Goal: Information Seeking & Learning: Learn about a topic

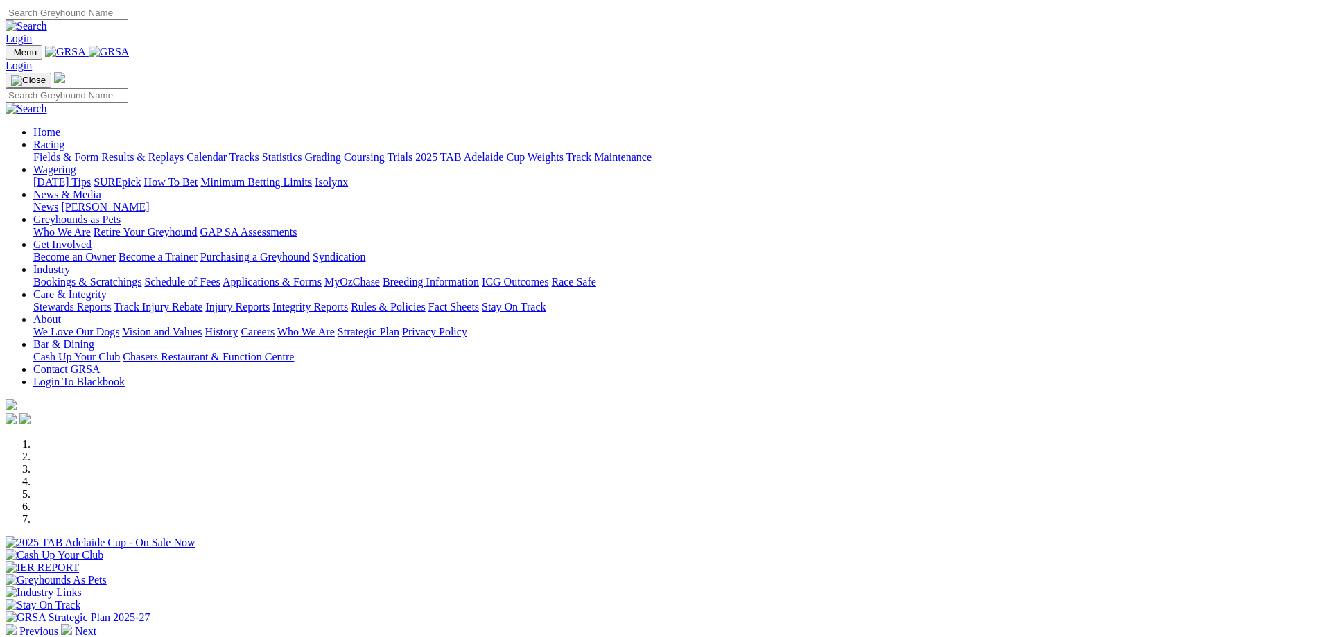
click at [64, 139] on link "Racing" at bounding box center [48, 145] width 31 height 12
click at [184, 151] on link "Results & Replays" at bounding box center [142, 157] width 82 height 12
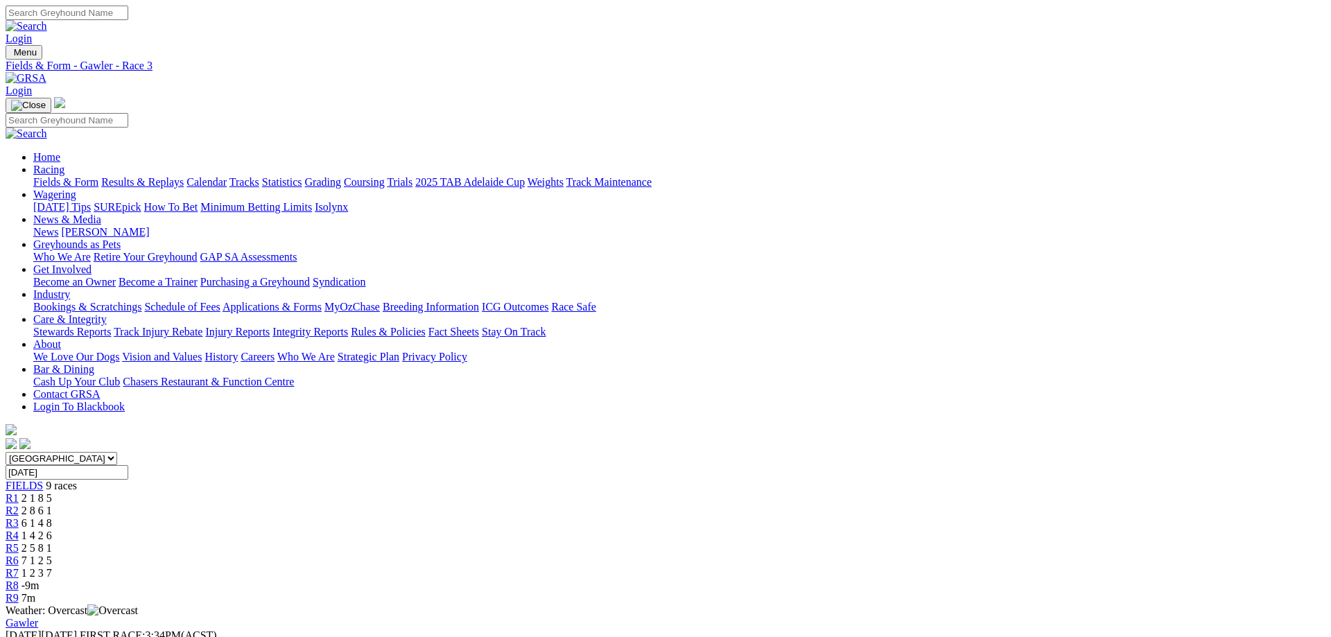
click at [98, 176] on link "Fields & Form" at bounding box center [65, 182] width 65 height 12
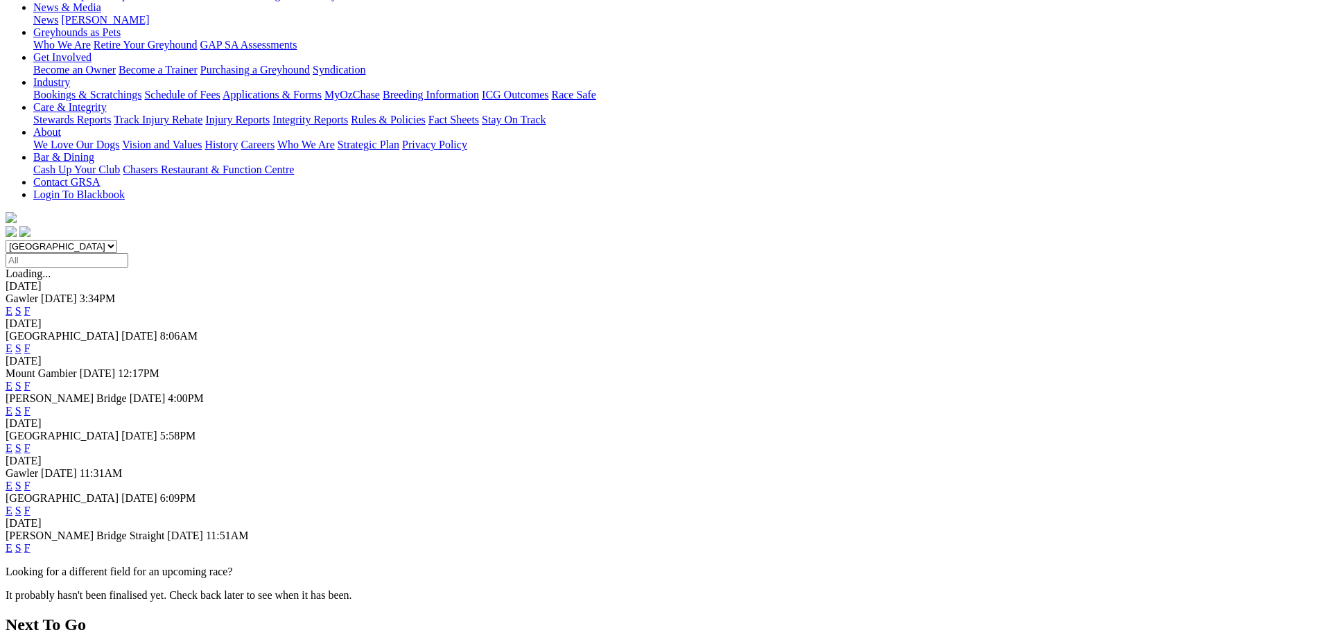
scroll to position [424, 0]
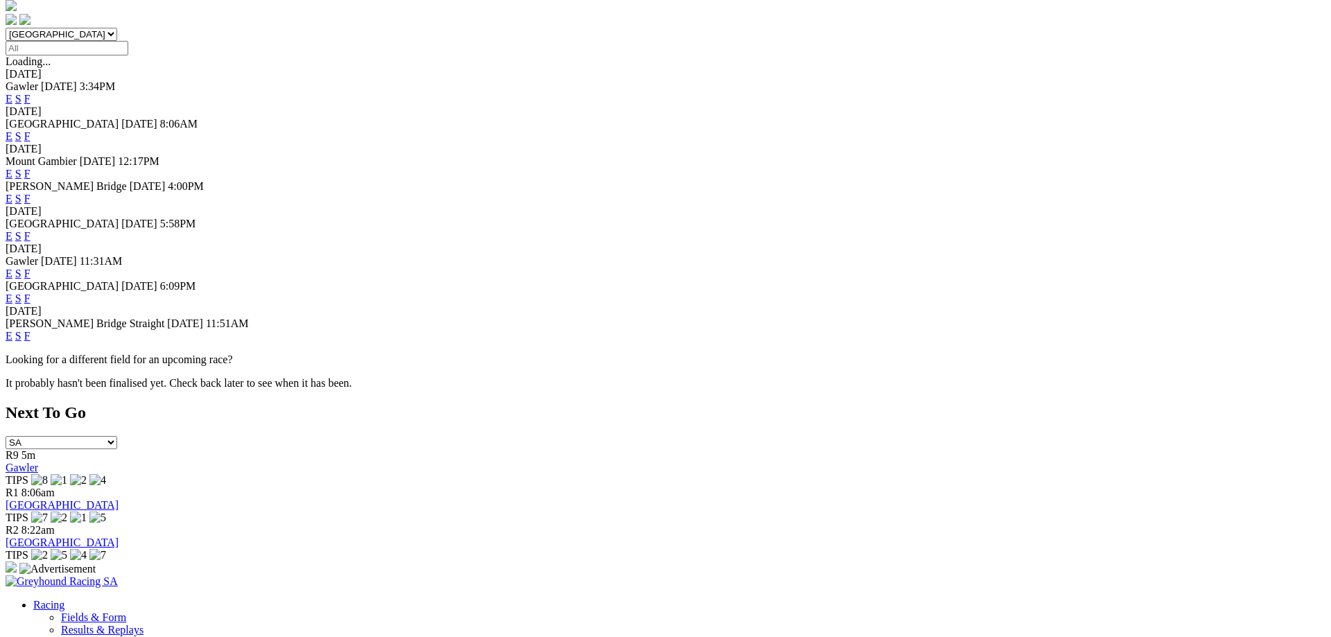
click at [31, 342] on link "F" at bounding box center [27, 336] width 6 height 12
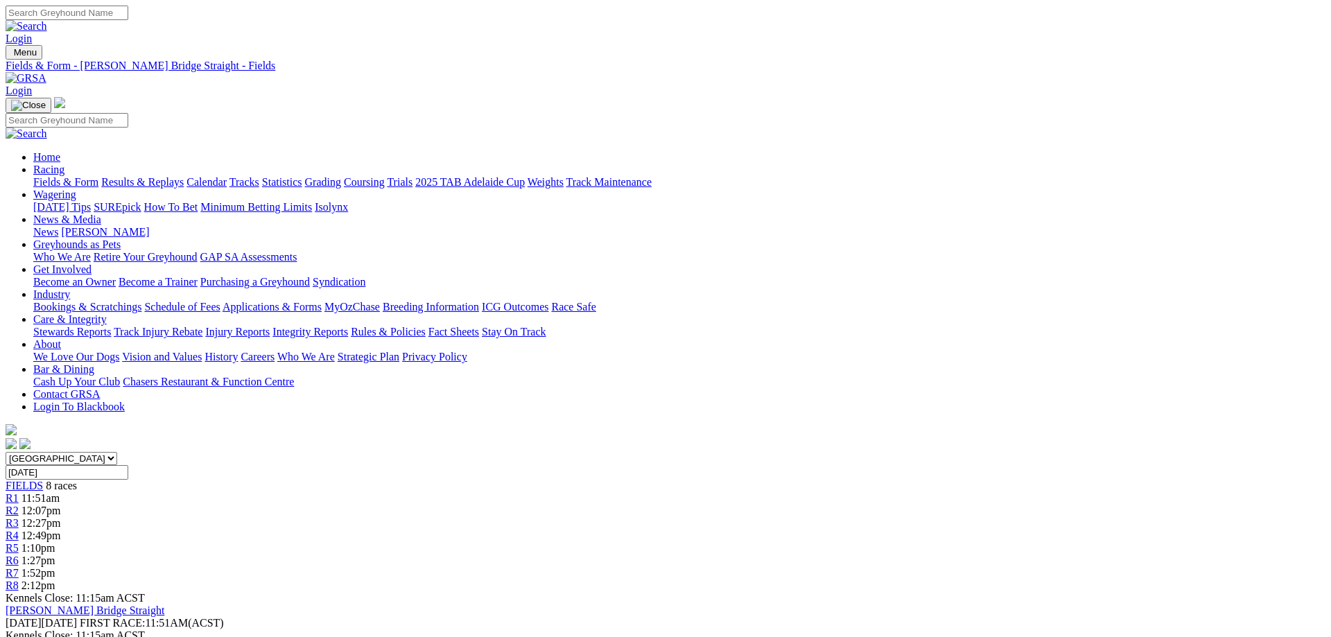
click at [966, 567] on div "R7 1:52pm" at bounding box center [666, 573] width 1320 height 12
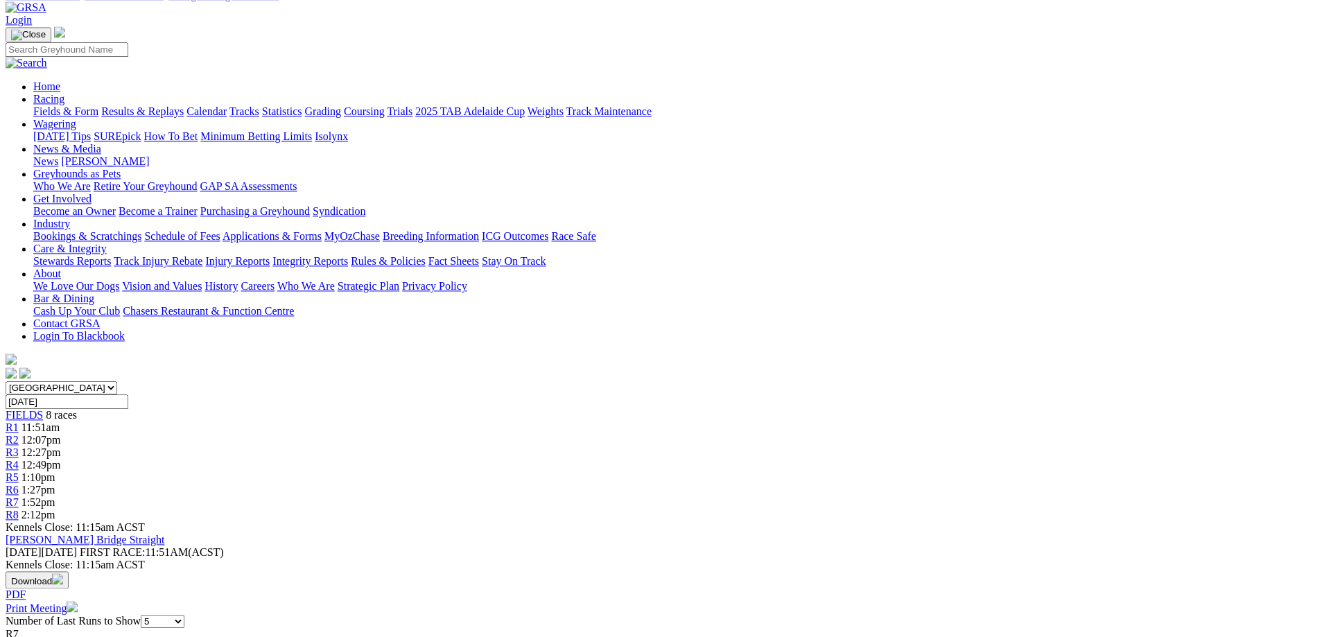
scroll to position [141, 0]
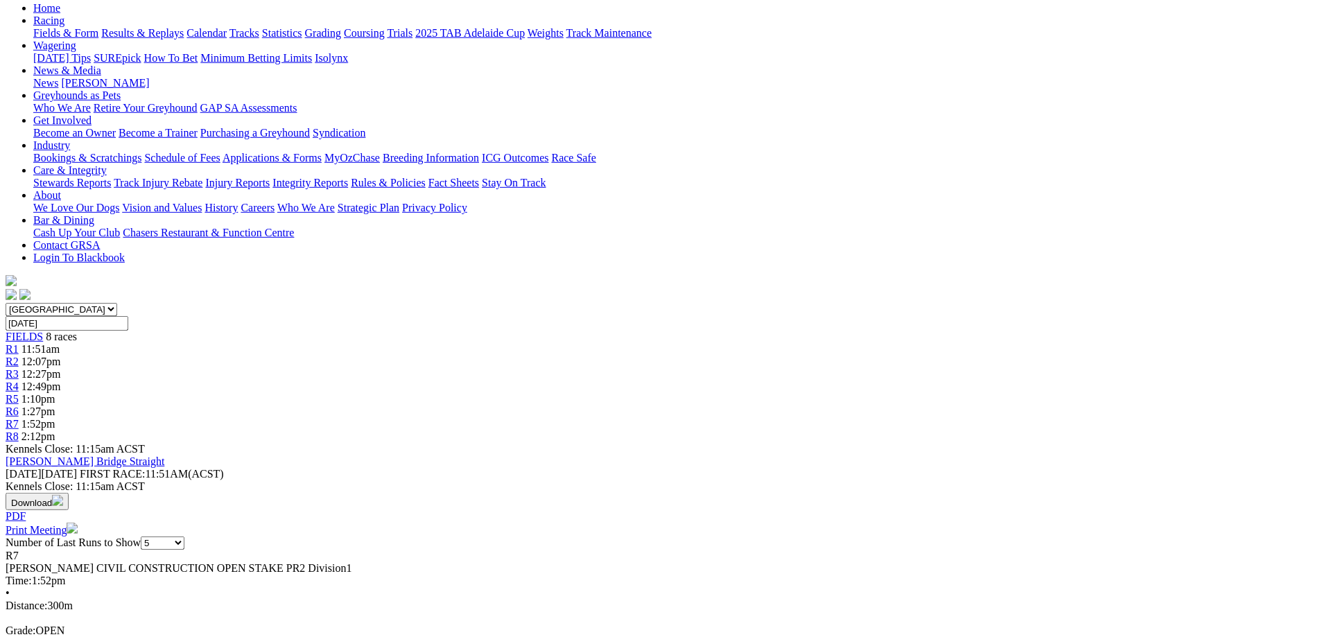
scroll to position [71, 0]
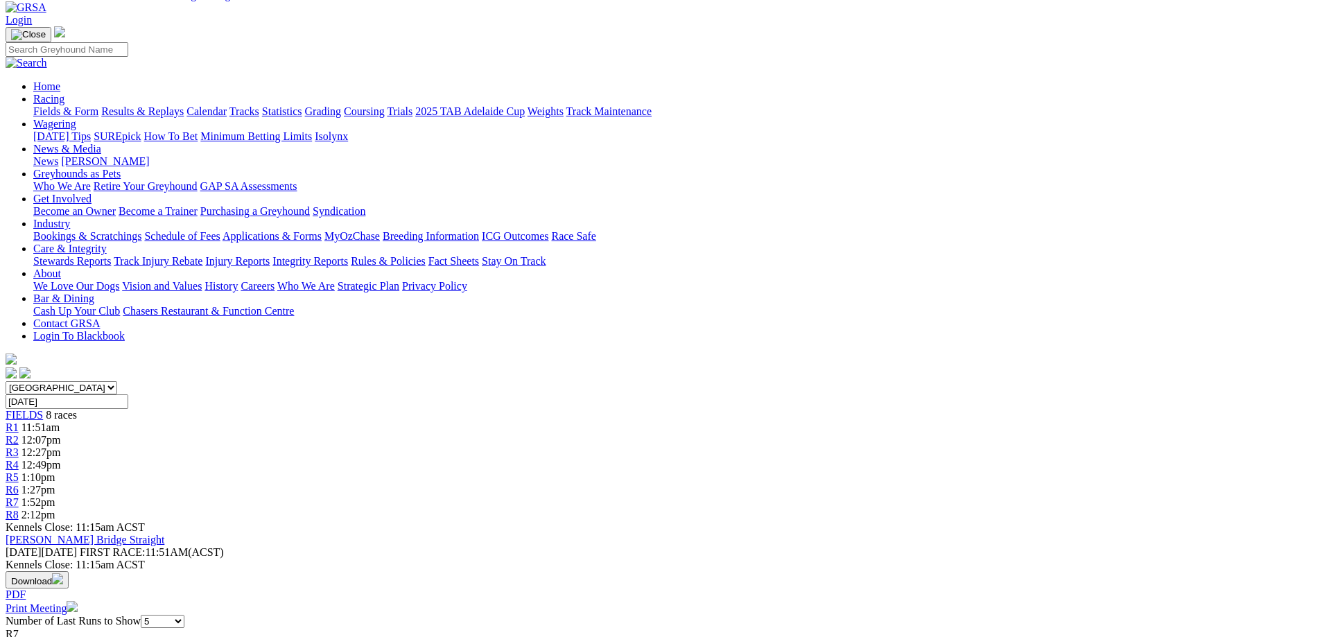
click at [98, 105] on link "Fields & Form" at bounding box center [65, 111] width 65 height 12
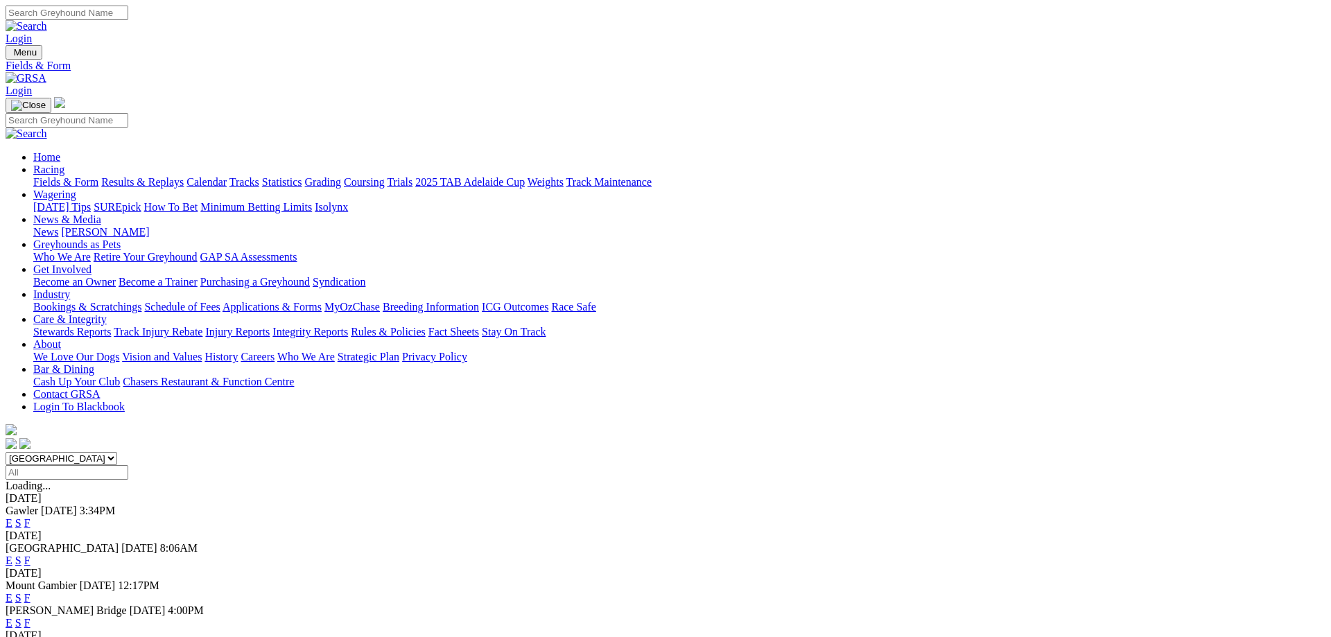
click at [31, 555] on link "F" at bounding box center [27, 561] width 6 height 12
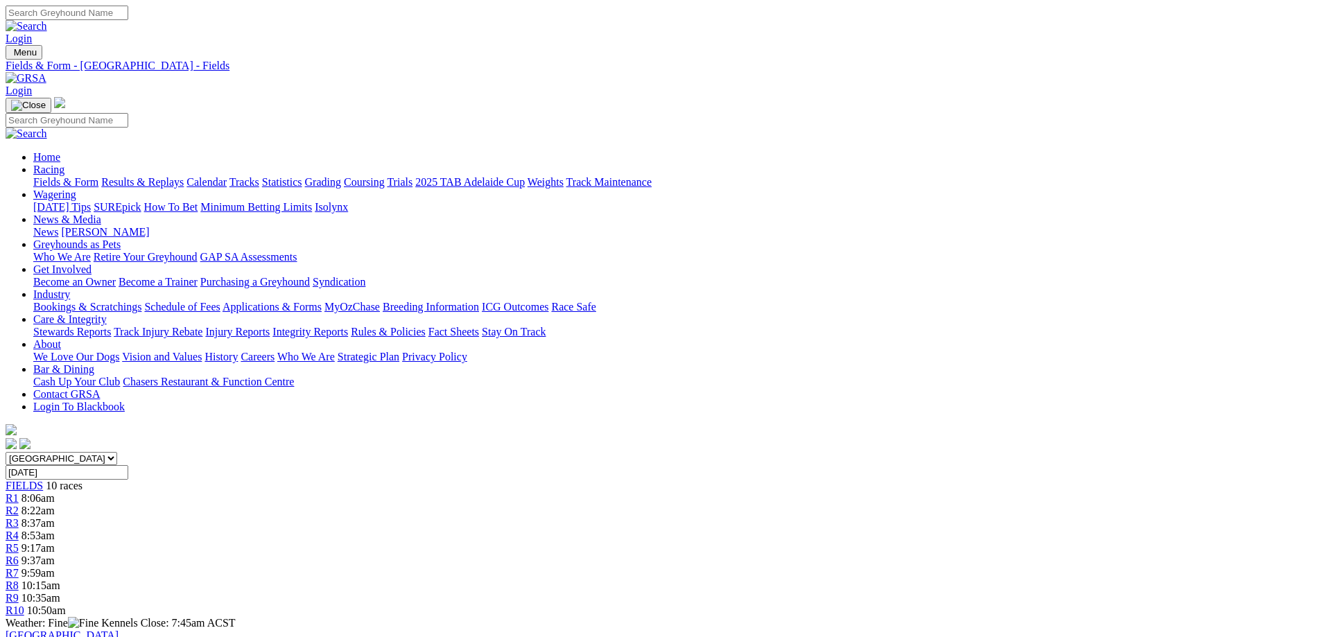
click at [98, 176] on link "Fields & Form" at bounding box center [65, 182] width 65 height 12
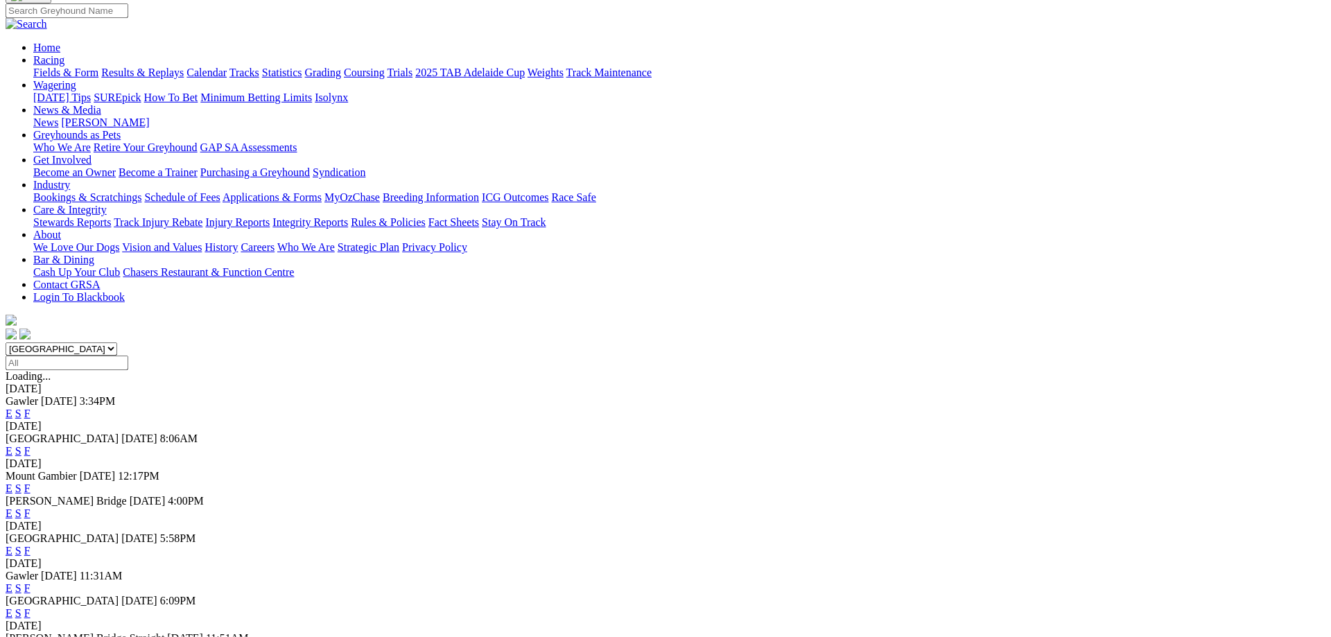
scroll to position [141, 0]
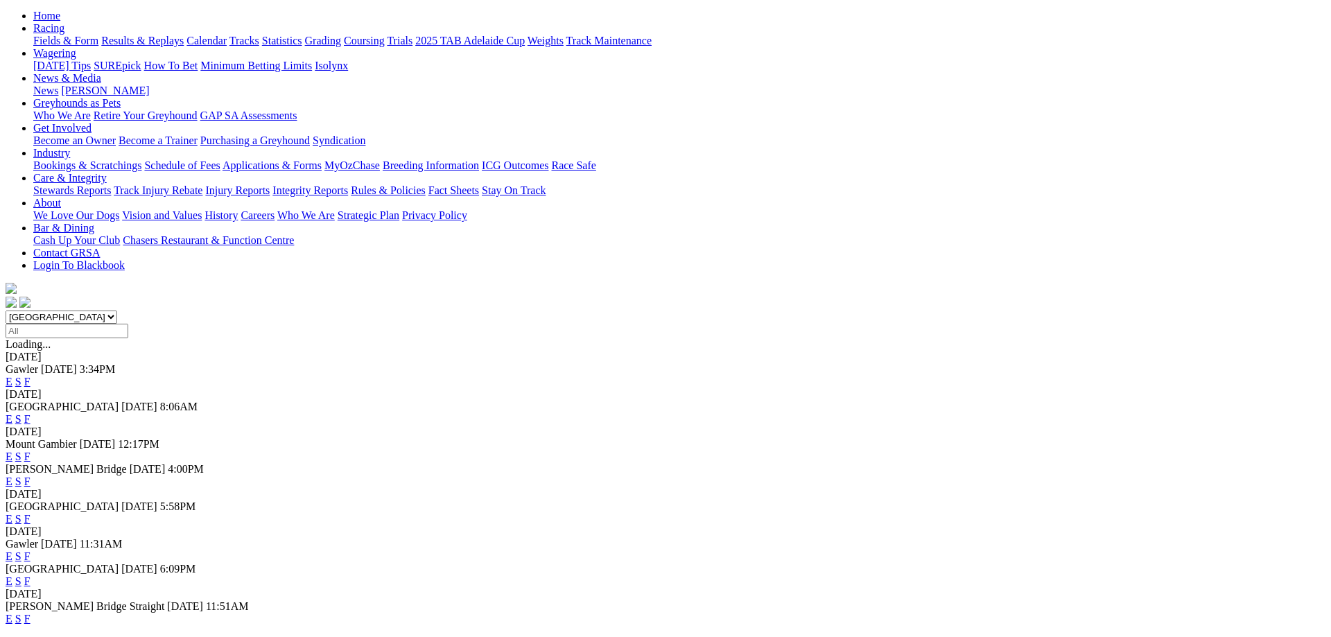
click at [31, 513] on link "F" at bounding box center [27, 519] width 6 height 12
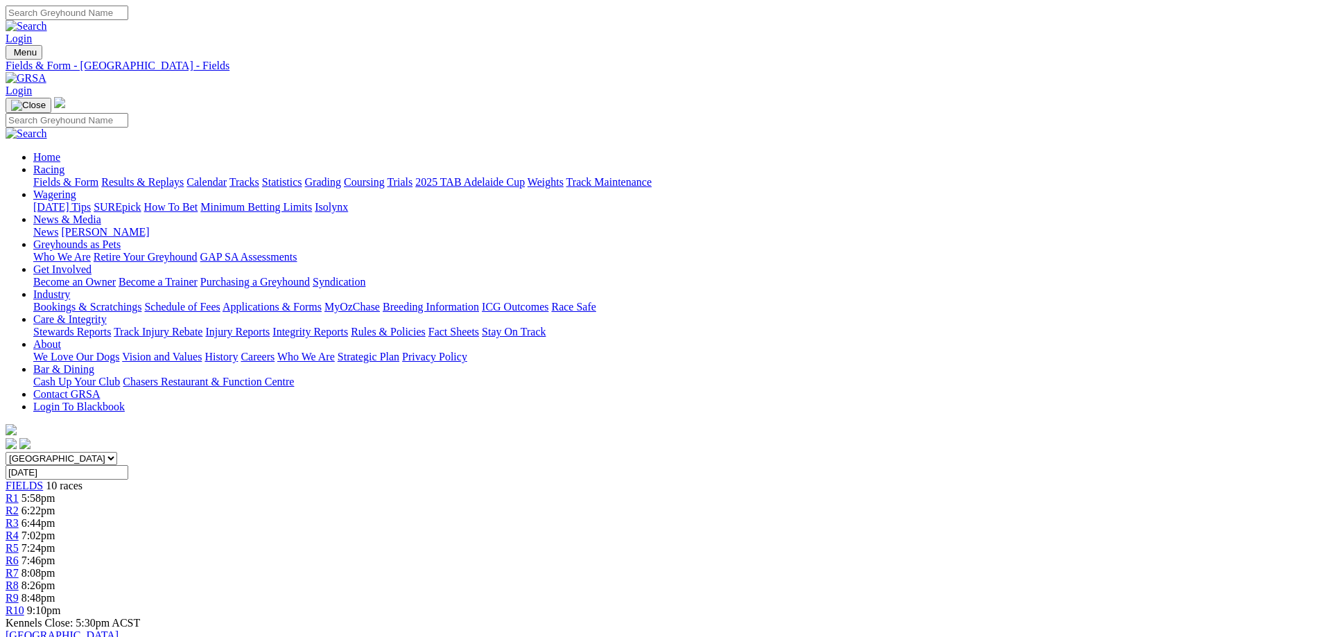
click at [98, 176] on link "Fields & Form" at bounding box center [65, 182] width 65 height 12
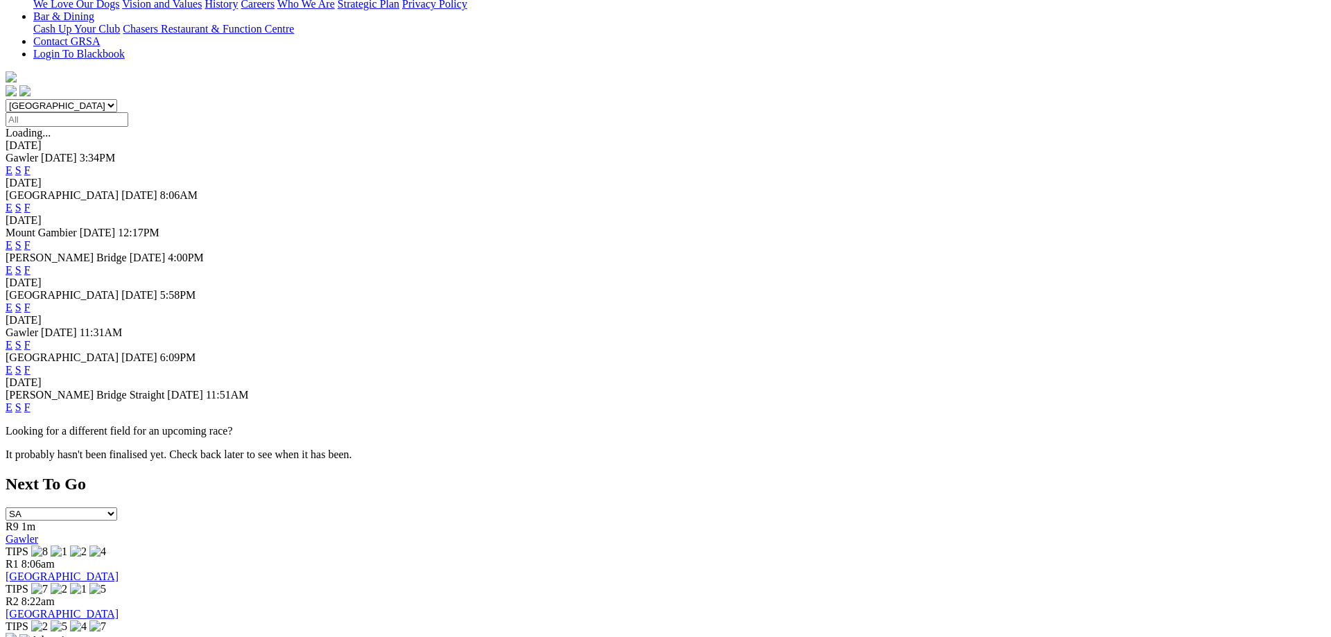
scroll to position [354, 0]
click at [31, 338] on link "F" at bounding box center [27, 344] width 6 height 12
